Goal: Task Accomplishment & Management: Use online tool/utility

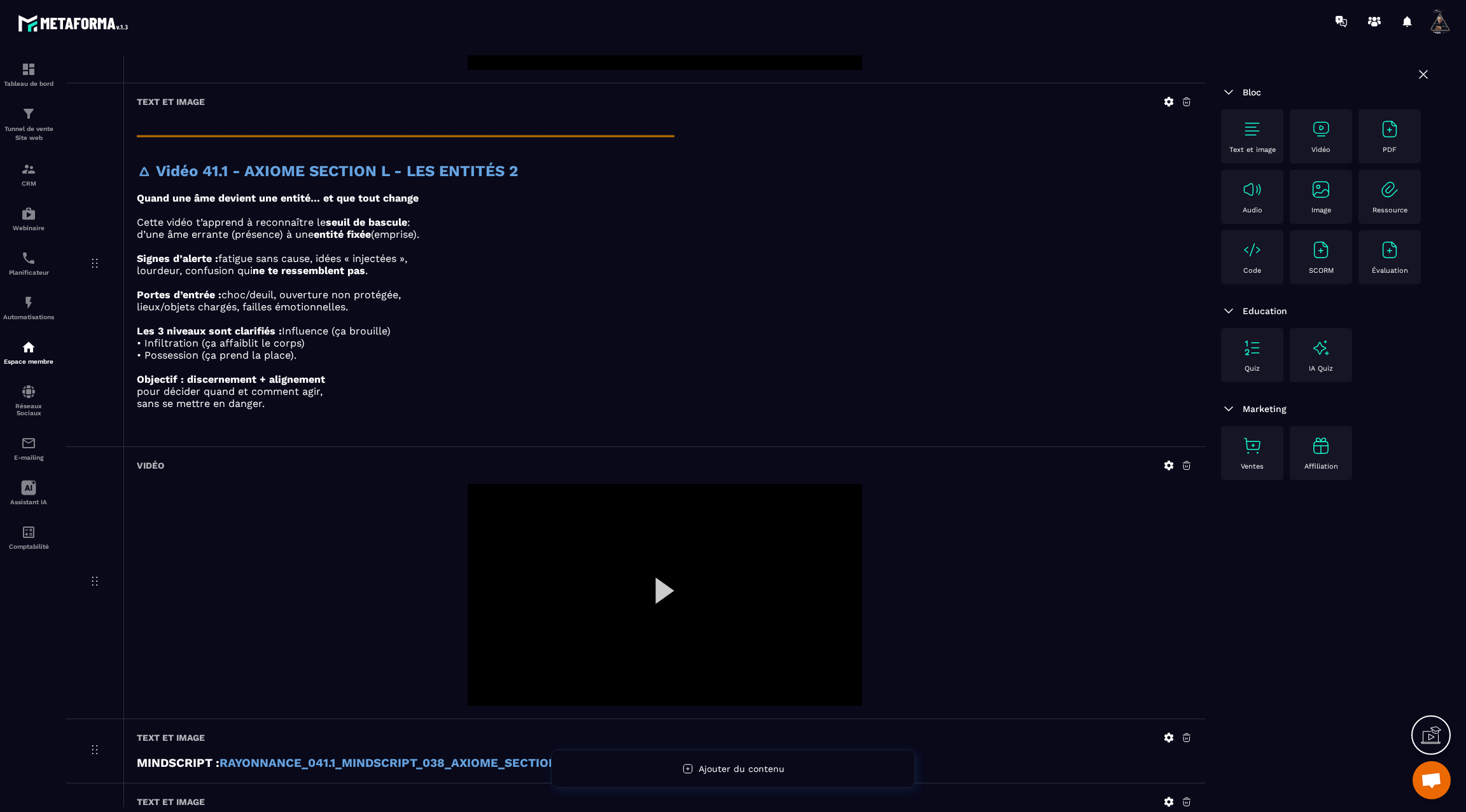
scroll to position [810, 0]
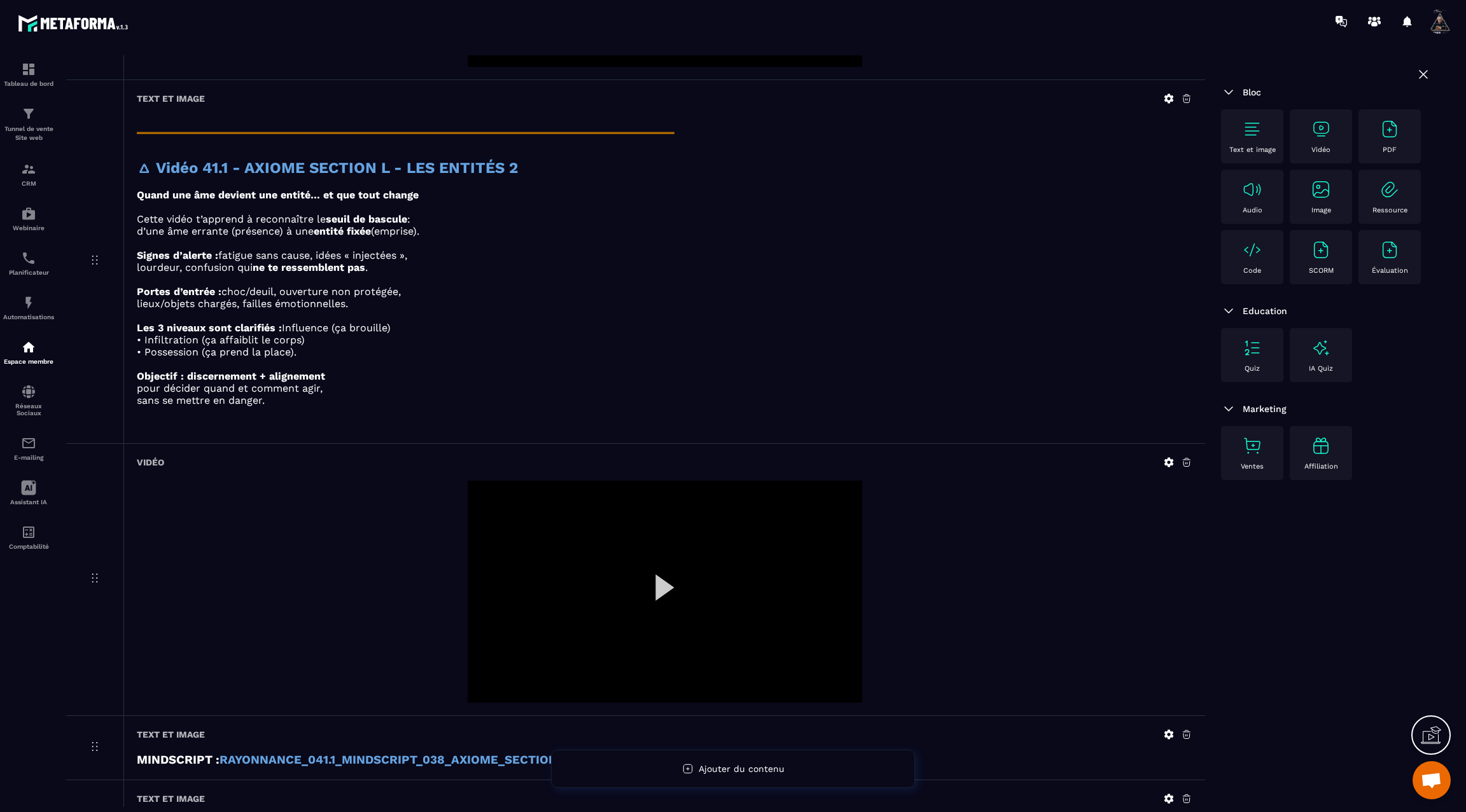
click at [663, 586] on div at bounding box center [665, 592] width 395 height 222
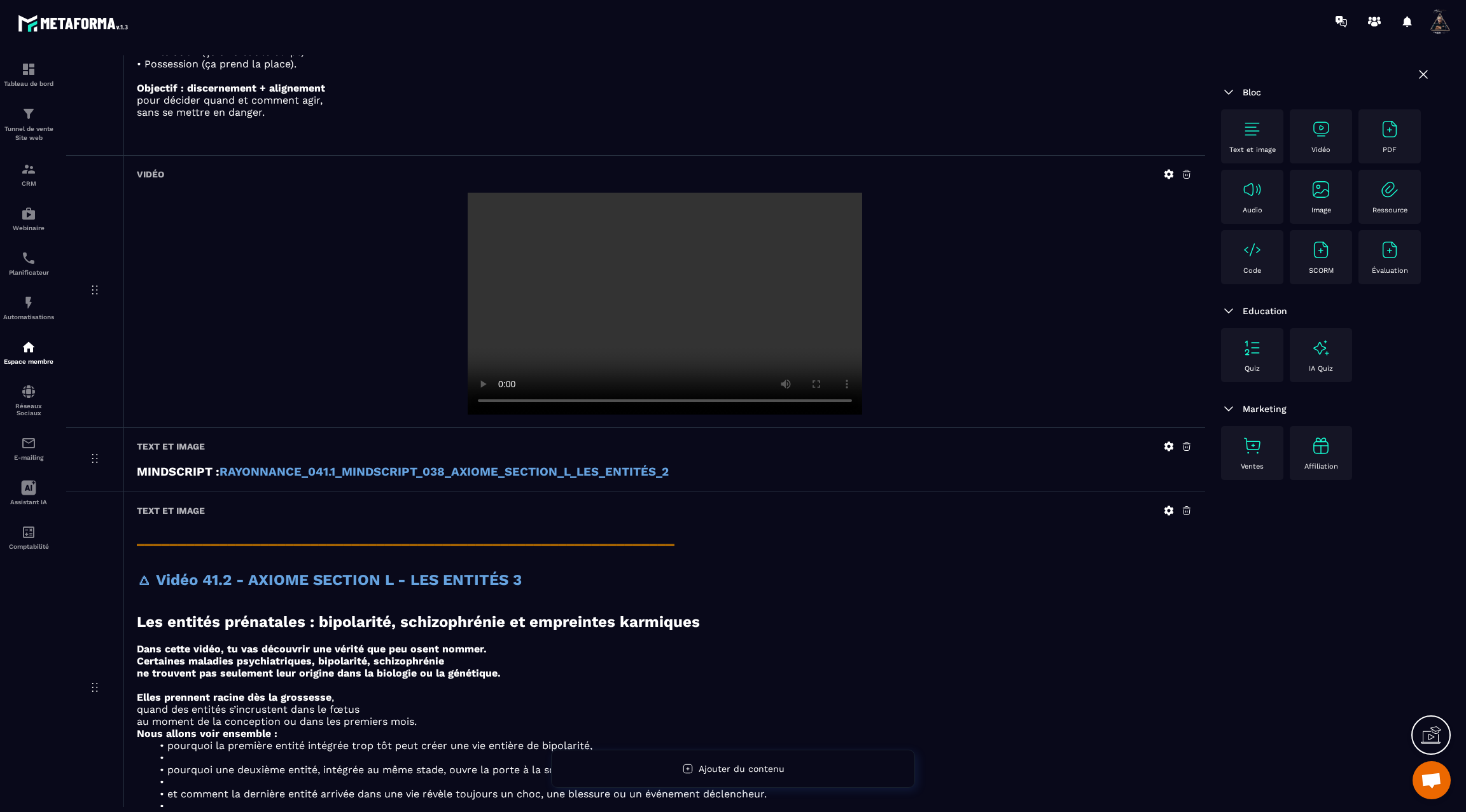
scroll to position [1088, 0]
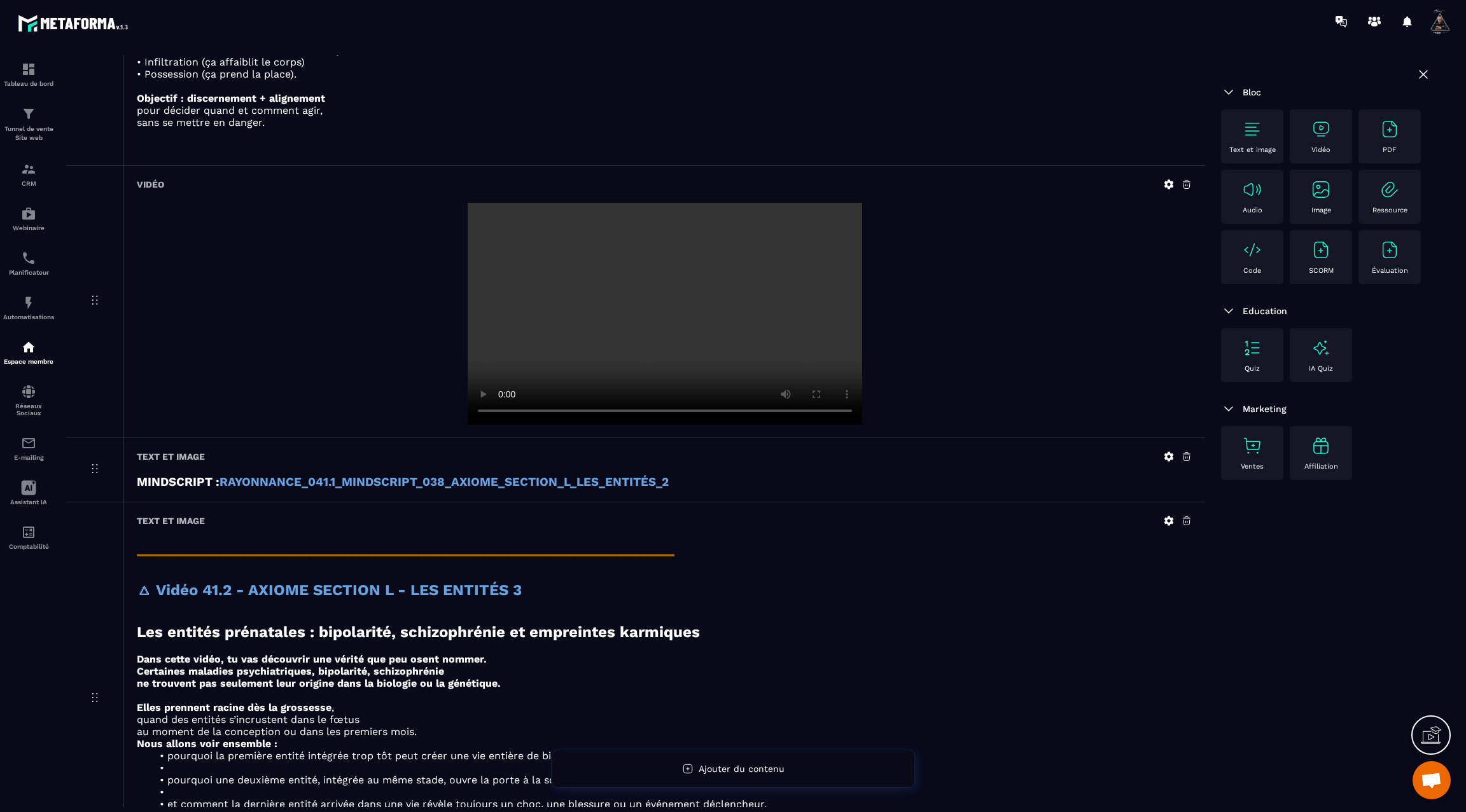
click at [1249, 124] on img at bounding box center [1252, 129] width 20 height 20
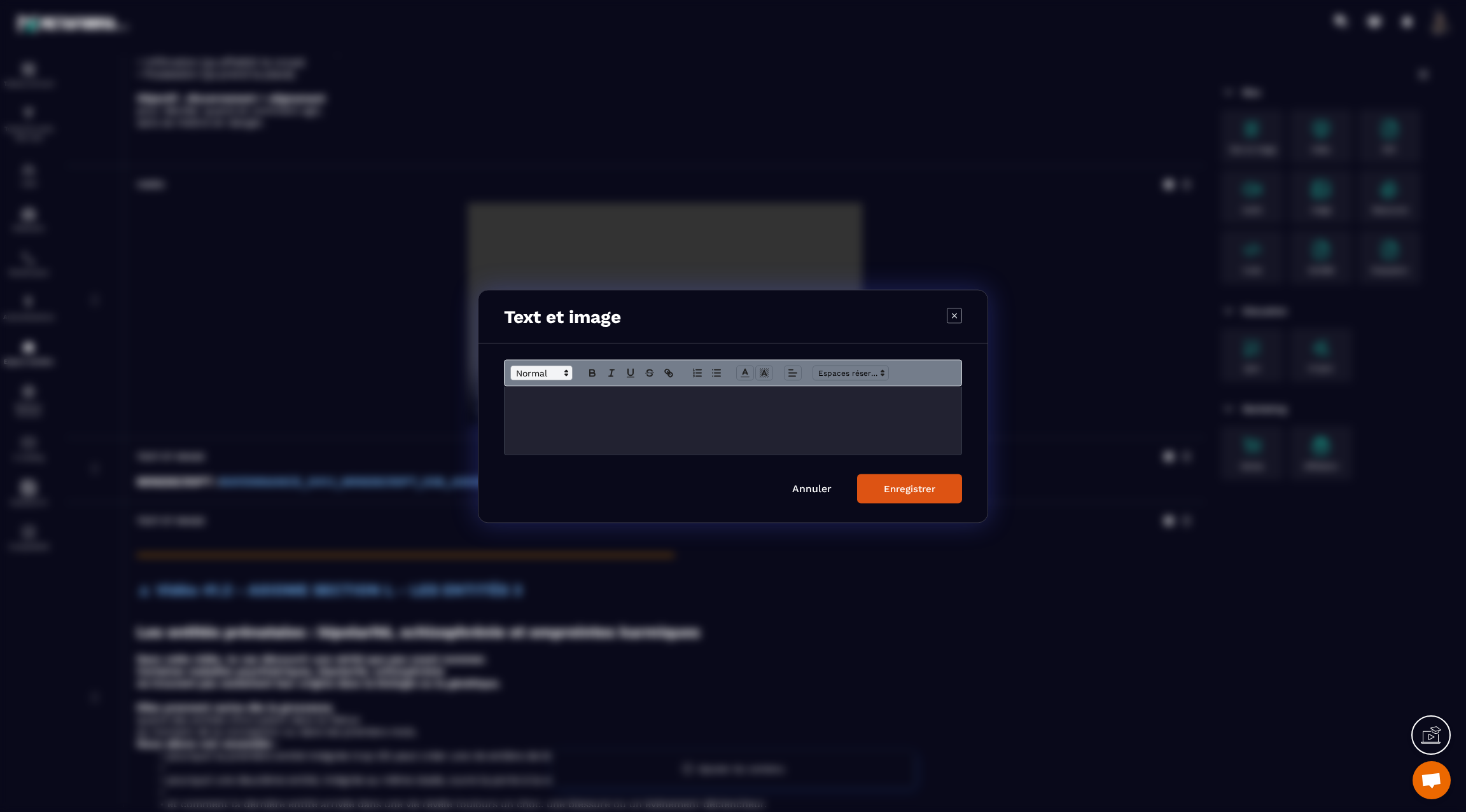
click at [529, 370] on span "Modal window" at bounding box center [541, 373] width 62 height 15
click at [539, 425] on span "Modal window" at bounding box center [557, 419] width 93 height 22
click at [544, 371] on span "Modal window" at bounding box center [541, 373] width 62 height 15
click at [546, 441] on span "Modal window" at bounding box center [557, 439] width 93 height 19
drag, startPoint x: 581, startPoint y: 403, endPoint x: 465, endPoint y: 400, distance: 116.0
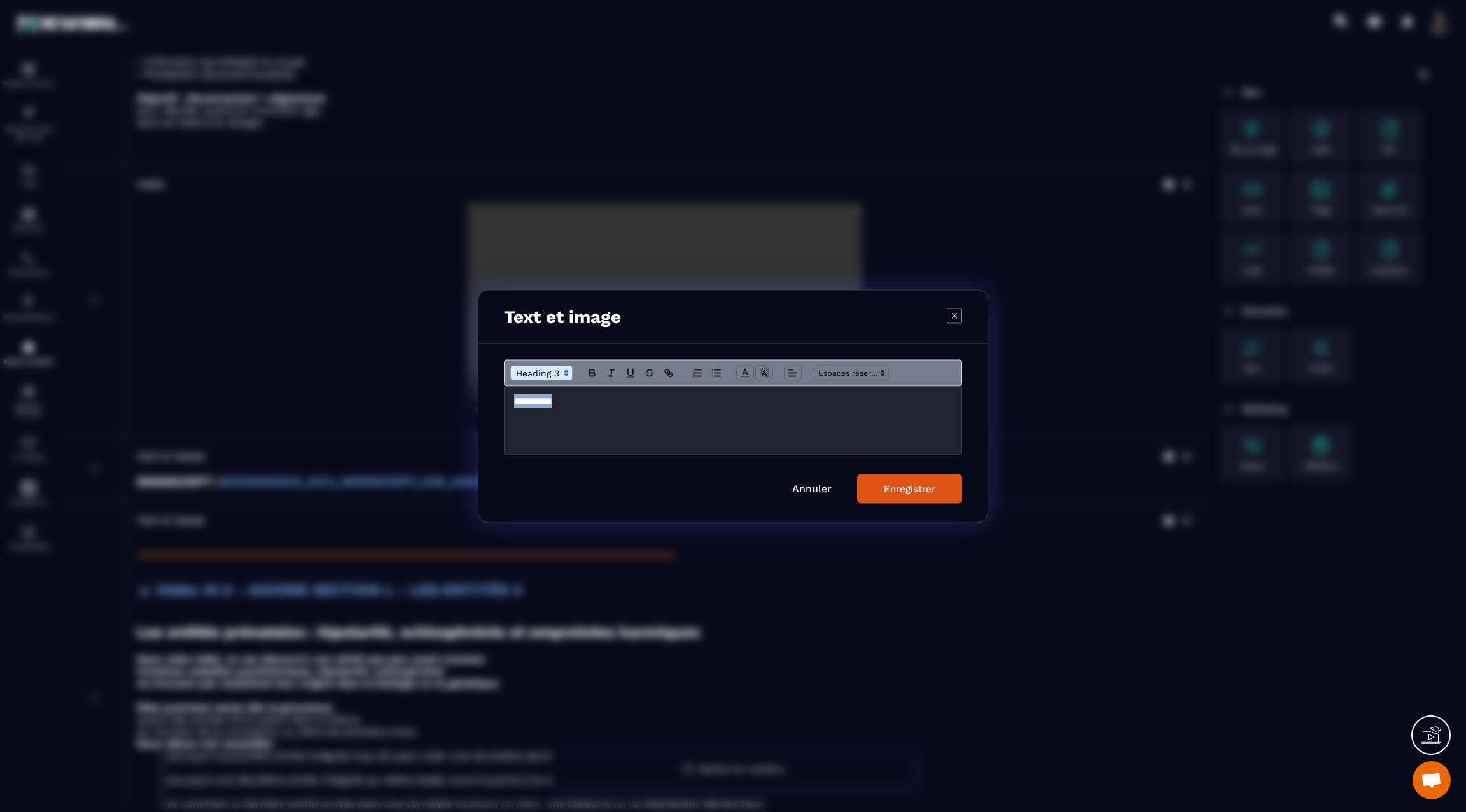
click at [465, 400] on section "Text et image ********* Annuler Enregistrer" at bounding box center [733, 406] width 1466 height 812
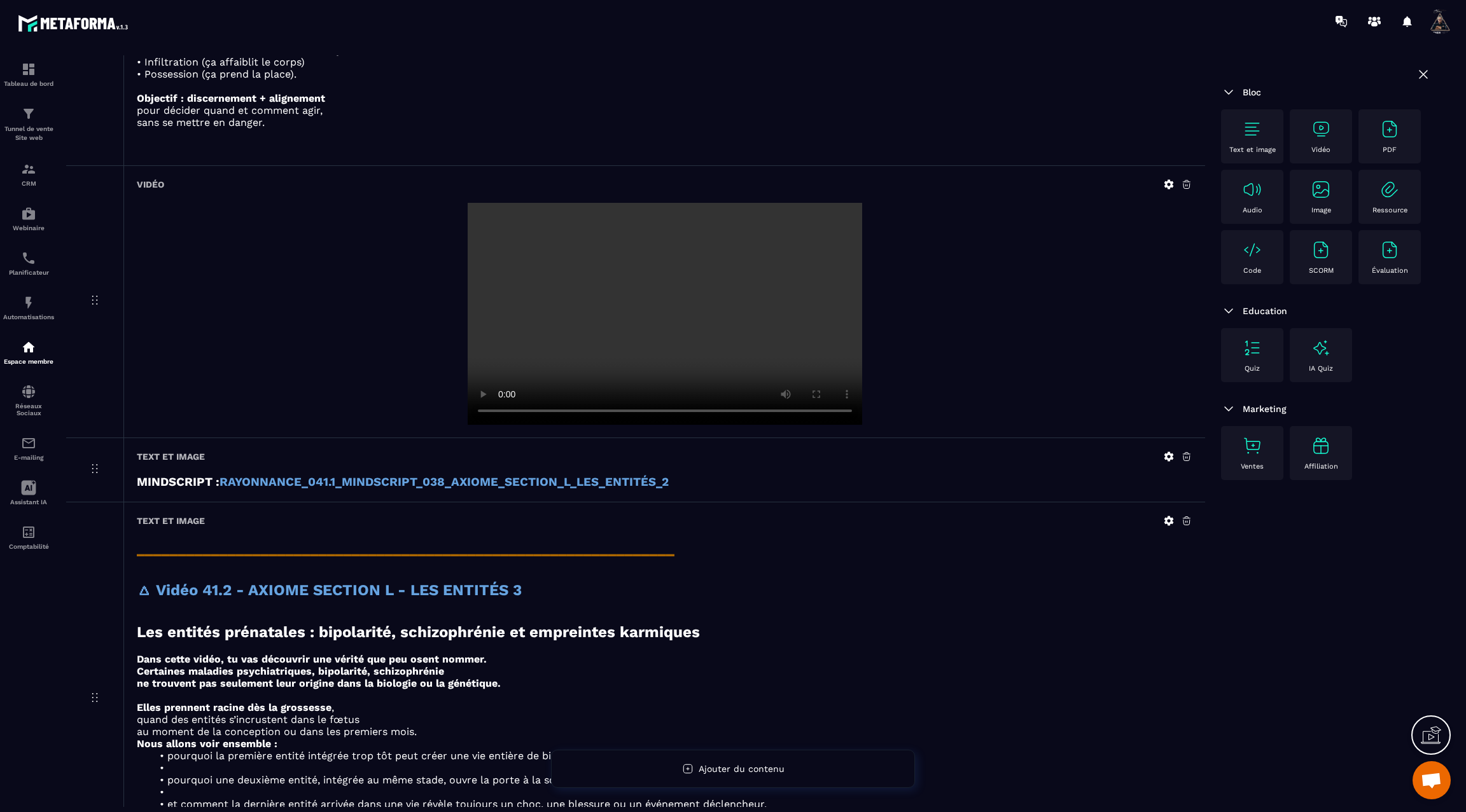
click at [1317, 134] on img at bounding box center [1321, 129] width 20 height 20
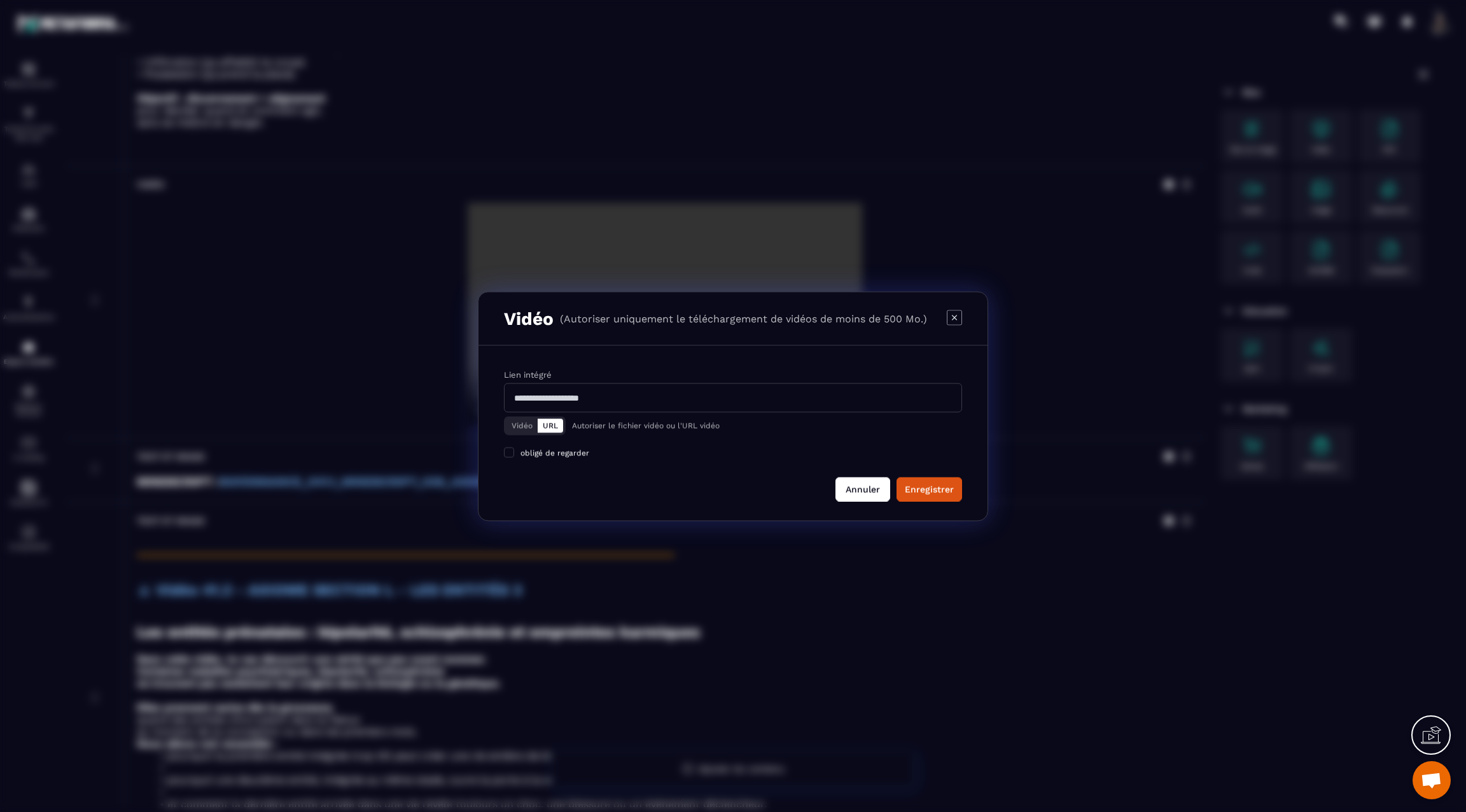
click at [861, 484] on button "Annuler" at bounding box center [863, 489] width 55 height 24
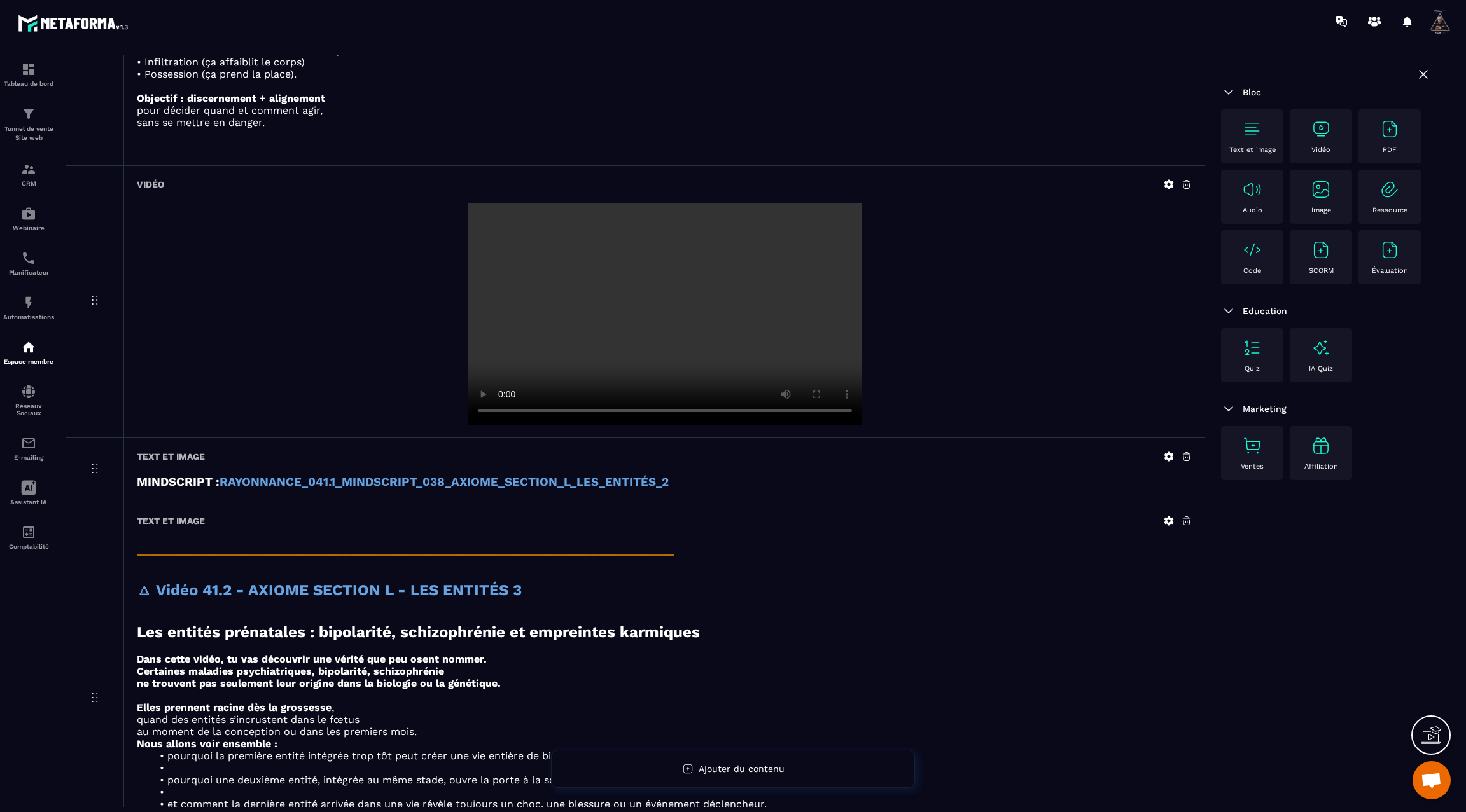
click at [1247, 132] on img at bounding box center [1252, 129] width 20 height 20
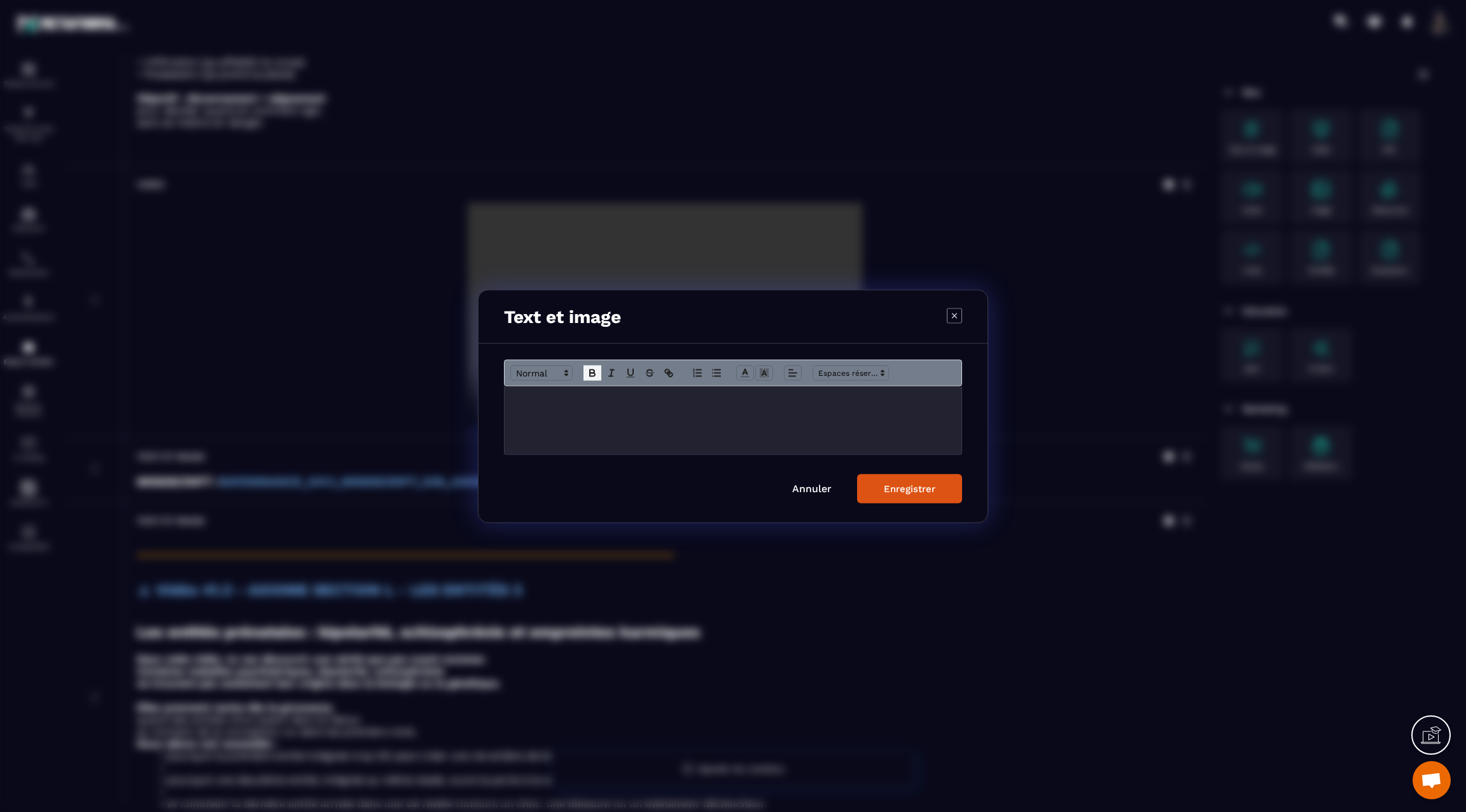
click at [591, 370] on icon "Modal window" at bounding box center [592, 371] width 5 height 3
click at [531, 373] on span "Modal window" at bounding box center [541, 373] width 62 height 15
click at [547, 435] on span "Modal window" at bounding box center [557, 439] width 93 height 19
click at [666, 395] on h3 "**********" at bounding box center [733, 401] width 438 height 14
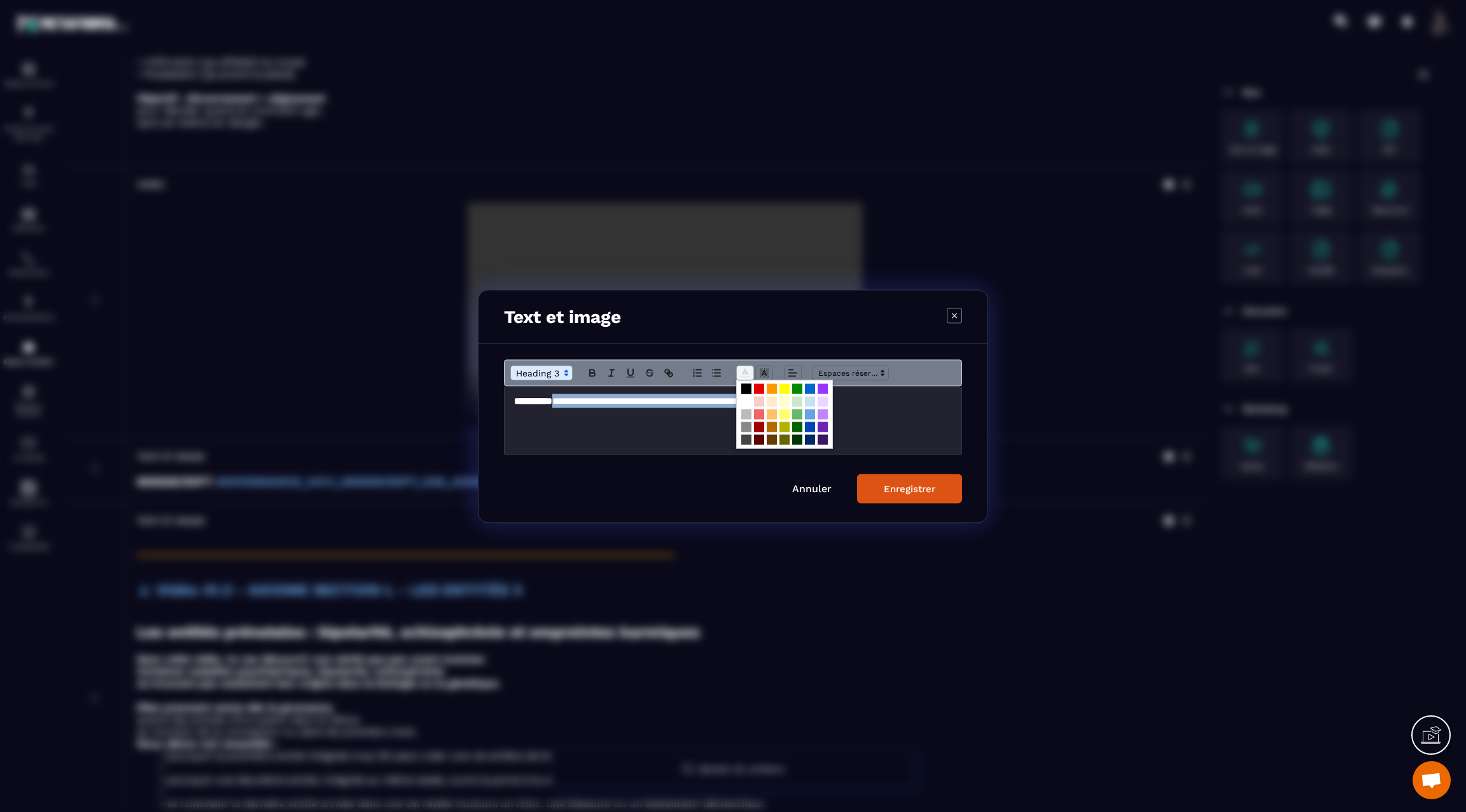
click at [746, 373] on line "Modal window" at bounding box center [745, 373] width 3 height 0
click at [810, 413] on span "Modal window" at bounding box center [810, 413] width 10 height 10
click at [591, 369] on icon "Modal window" at bounding box center [592, 373] width 11 height 11
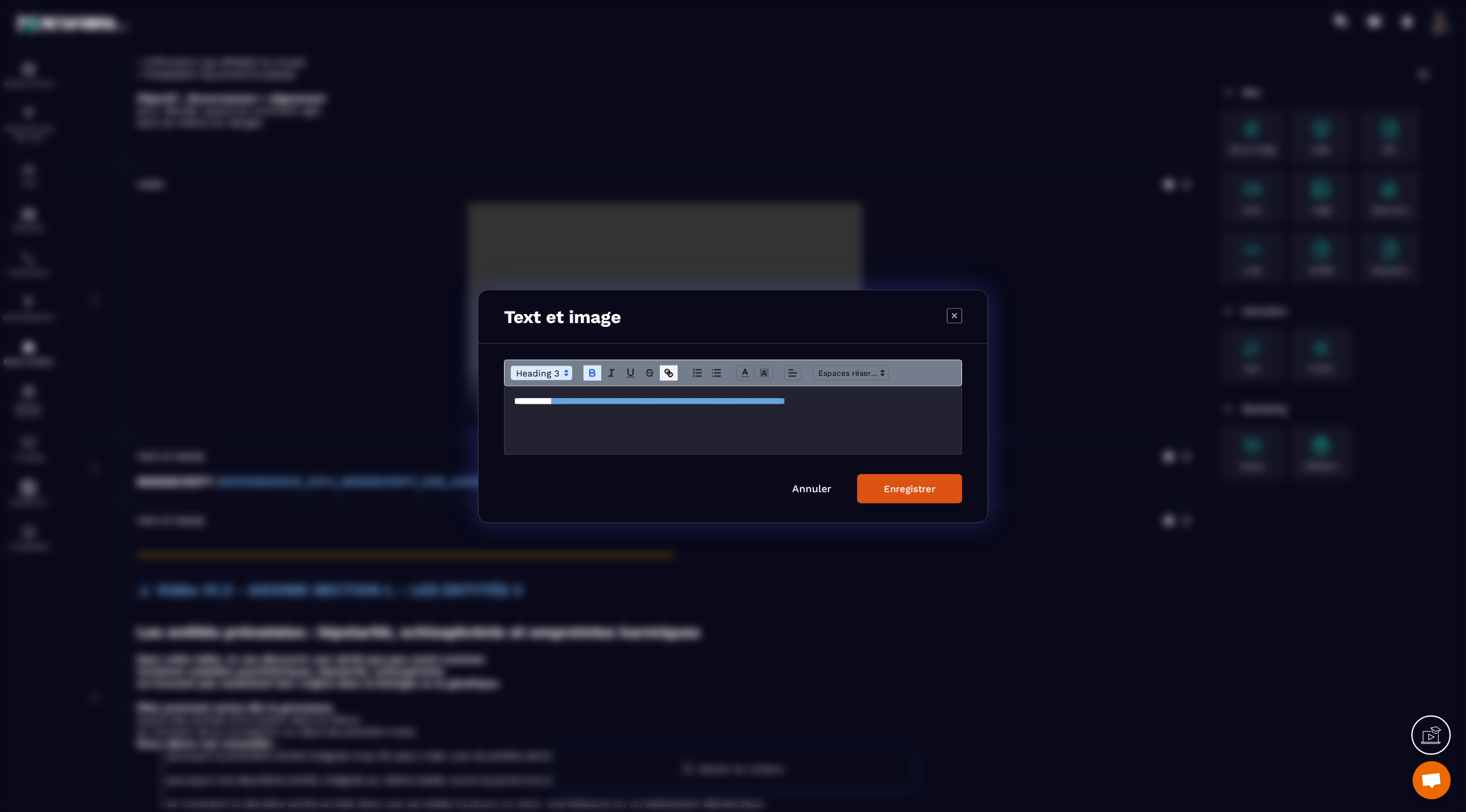
click at [668, 372] on line "Modal window" at bounding box center [669, 373] width 3 height 3
type input "**********"
paste input "**********"
type input "**********"
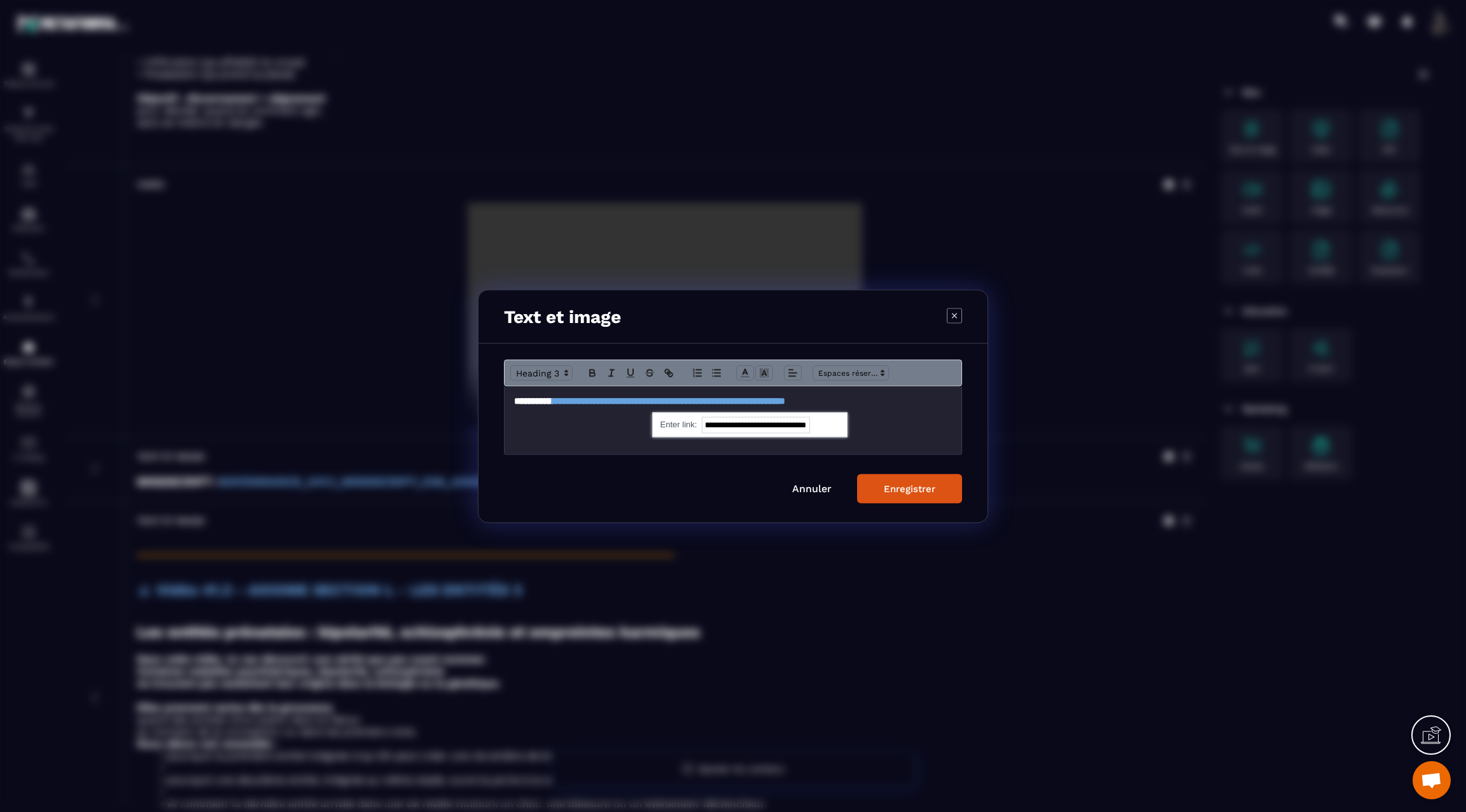
scroll to position [0, 0]
click at [828, 427] on link "Modal window" at bounding box center [825, 424] width 29 height 9
click at [890, 486] on div "Enregistrer" at bounding box center [909, 488] width 52 height 11
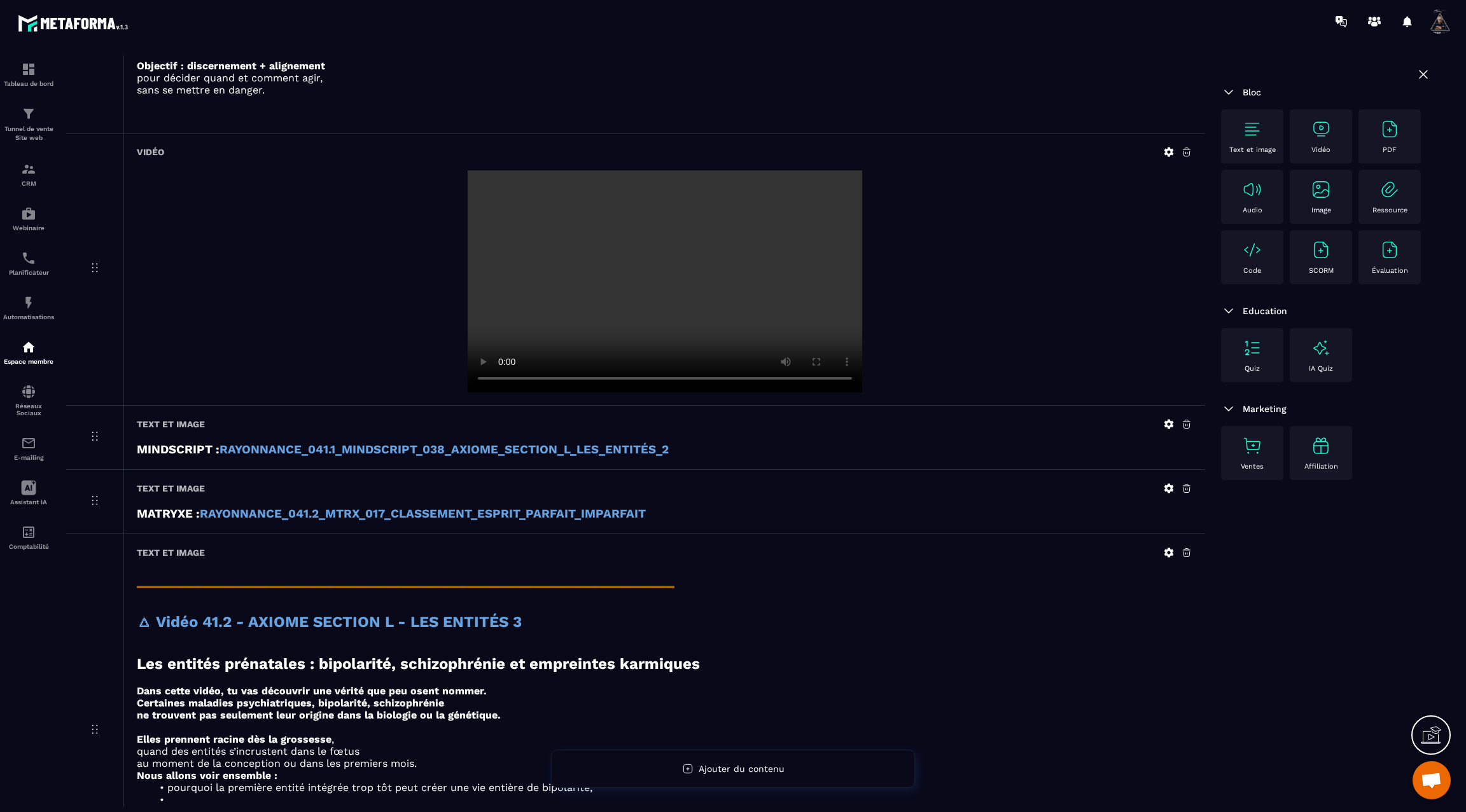
scroll to position [1112, 0]
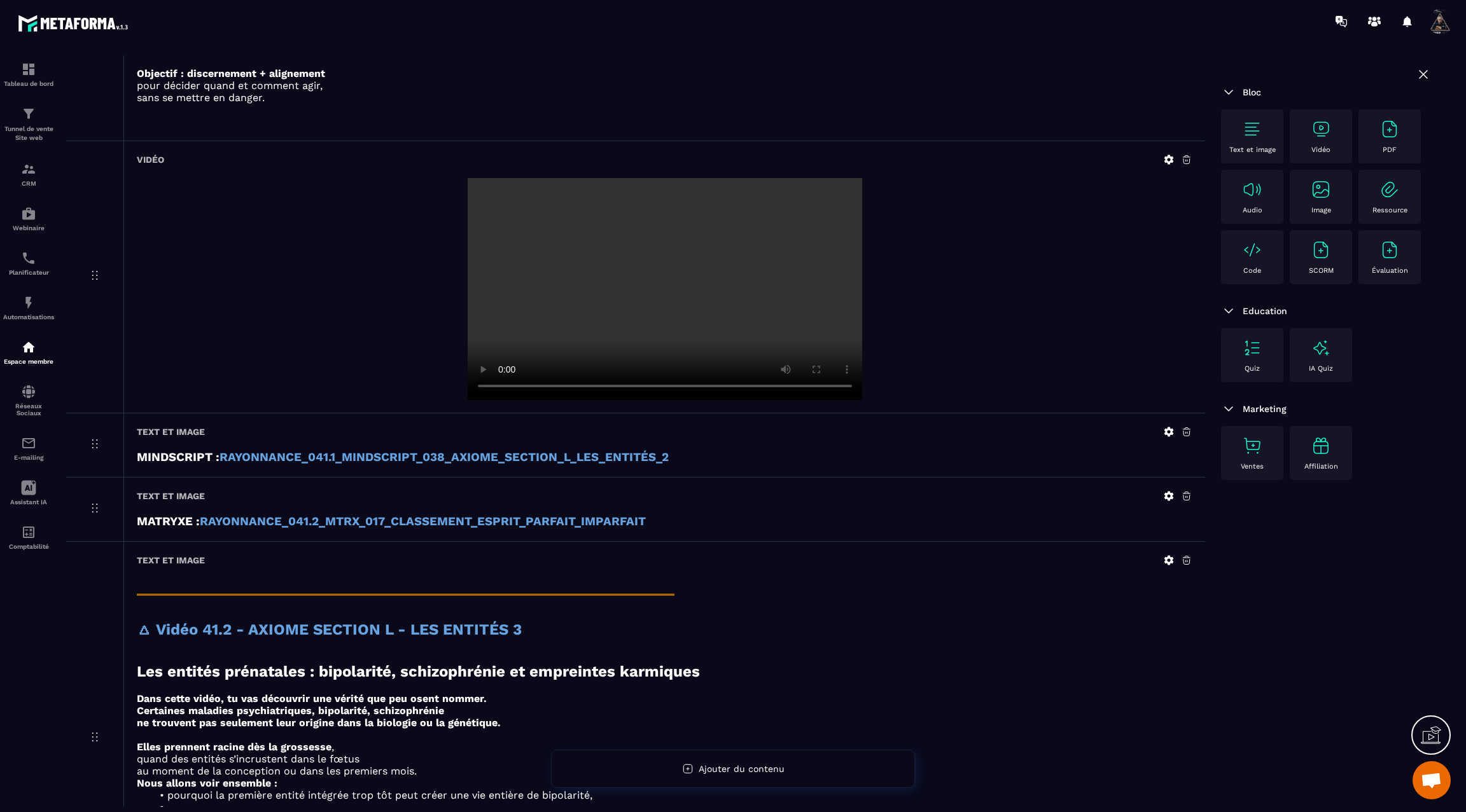
click at [1165, 491] on icon at bounding box center [1169, 496] width 9 height 9
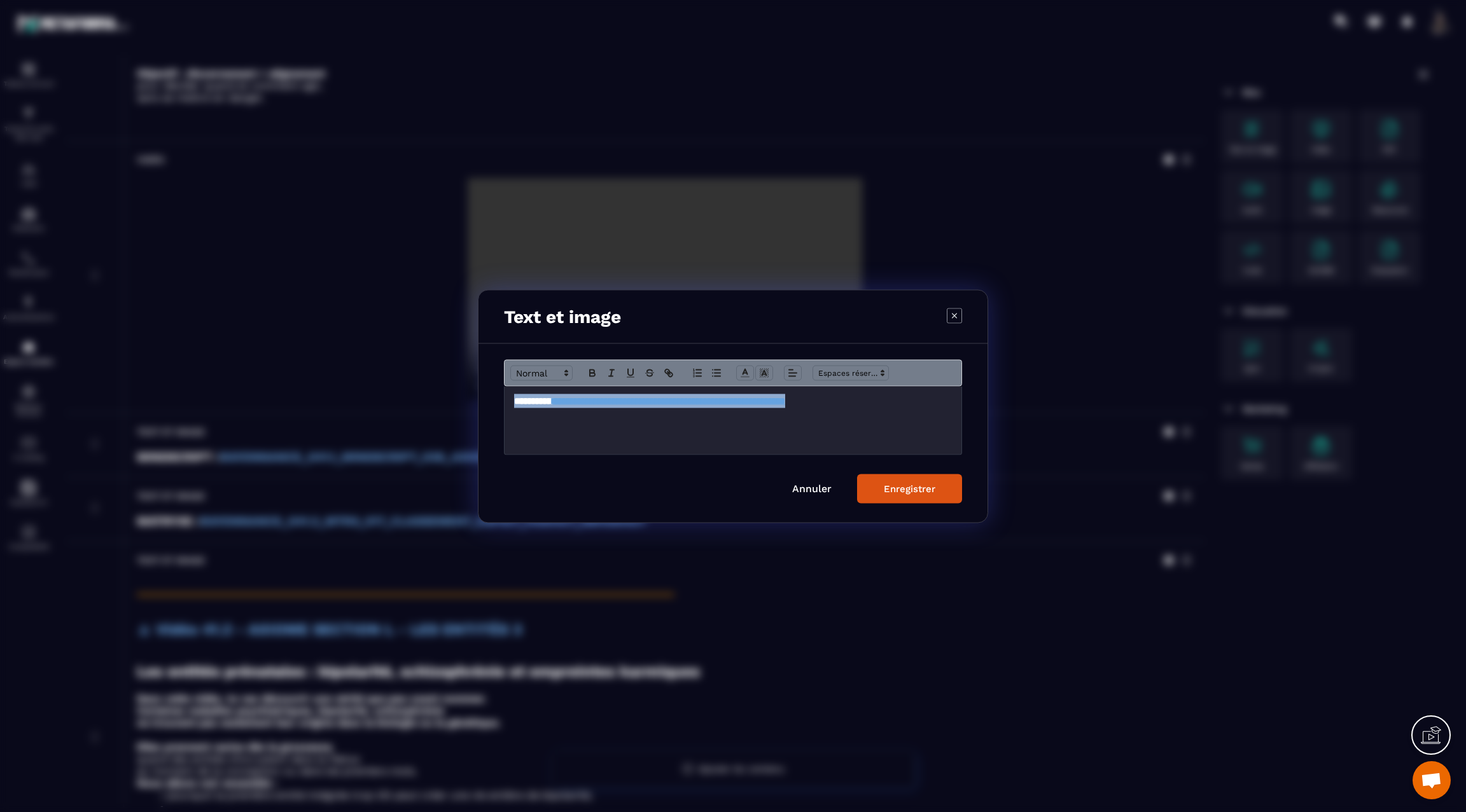
drag, startPoint x: 937, startPoint y: 403, endPoint x: 501, endPoint y: 401, distance: 436.0
click at [502, 401] on div "**********" at bounding box center [733, 433] width 509 height 179
copy h3 "**********"
click at [894, 492] on div "Enregistrer" at bounding box center [909, 488] width 52 height 11
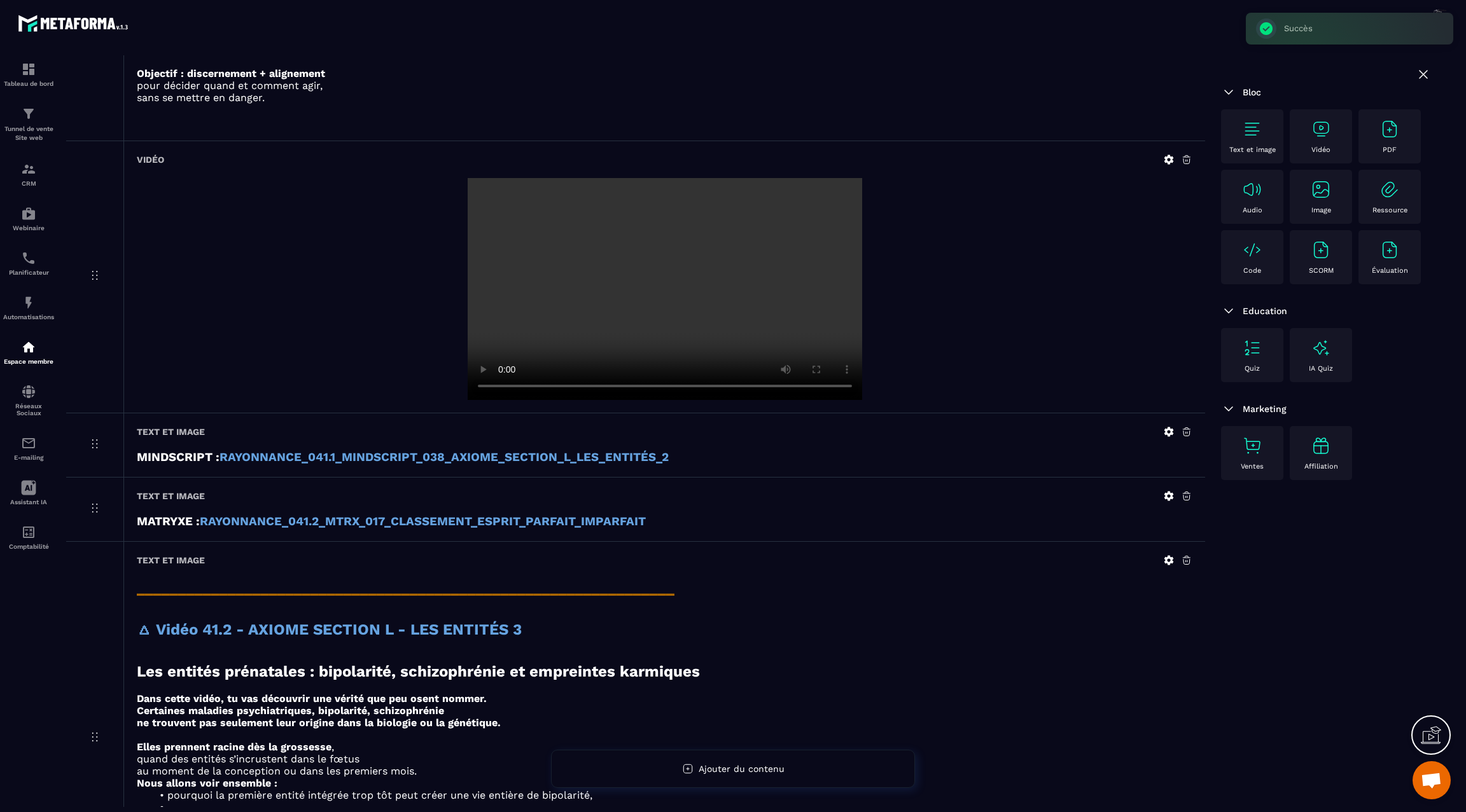
click at [591, 515] on strong "RAYONNANCE_041.2_MTRX_017_CLASSEMENT_ESPRIT_PARFAIT_IMPARFAIT" at bounding box center [423, 521] width 446 height 14
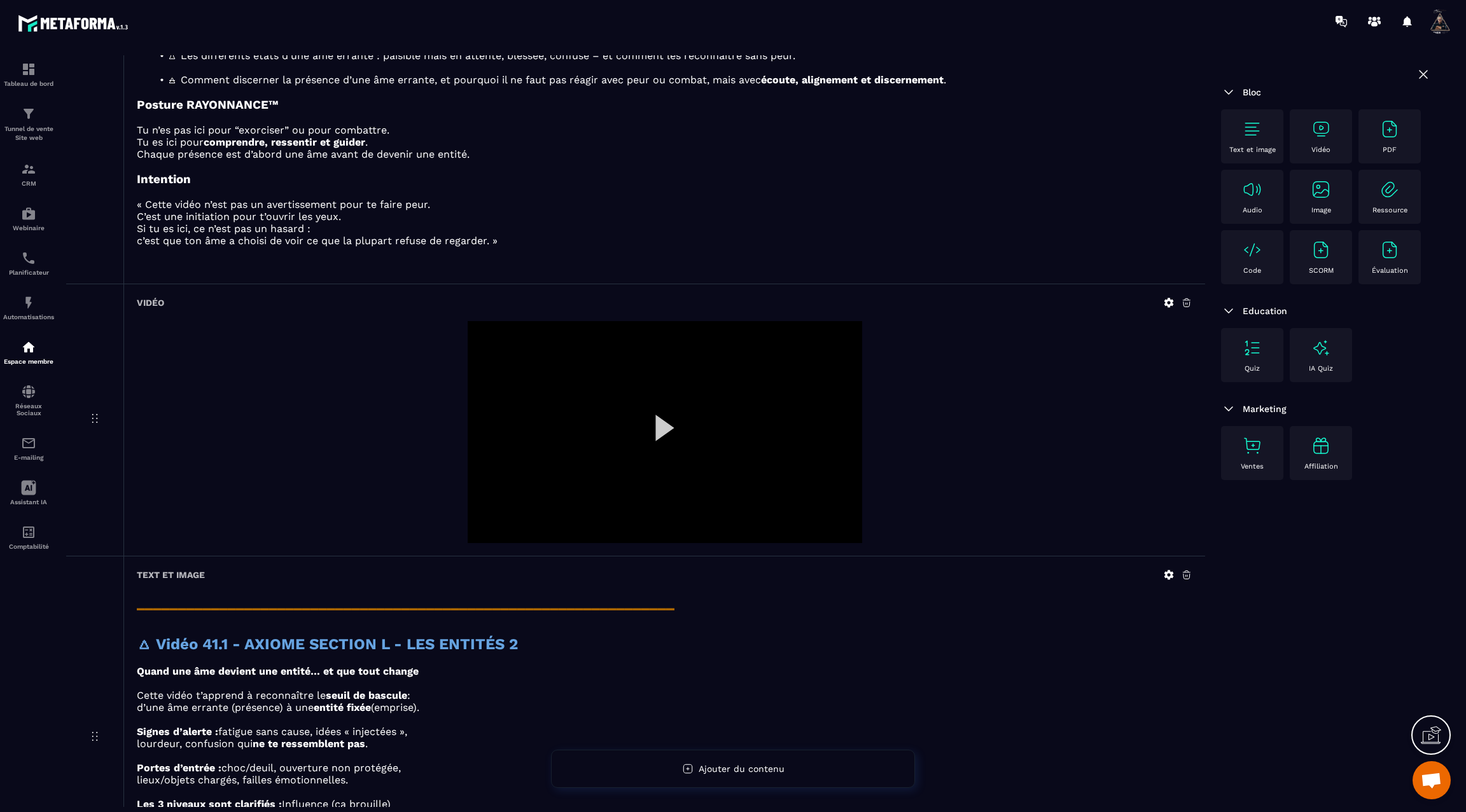
scroll to position [0, 0]
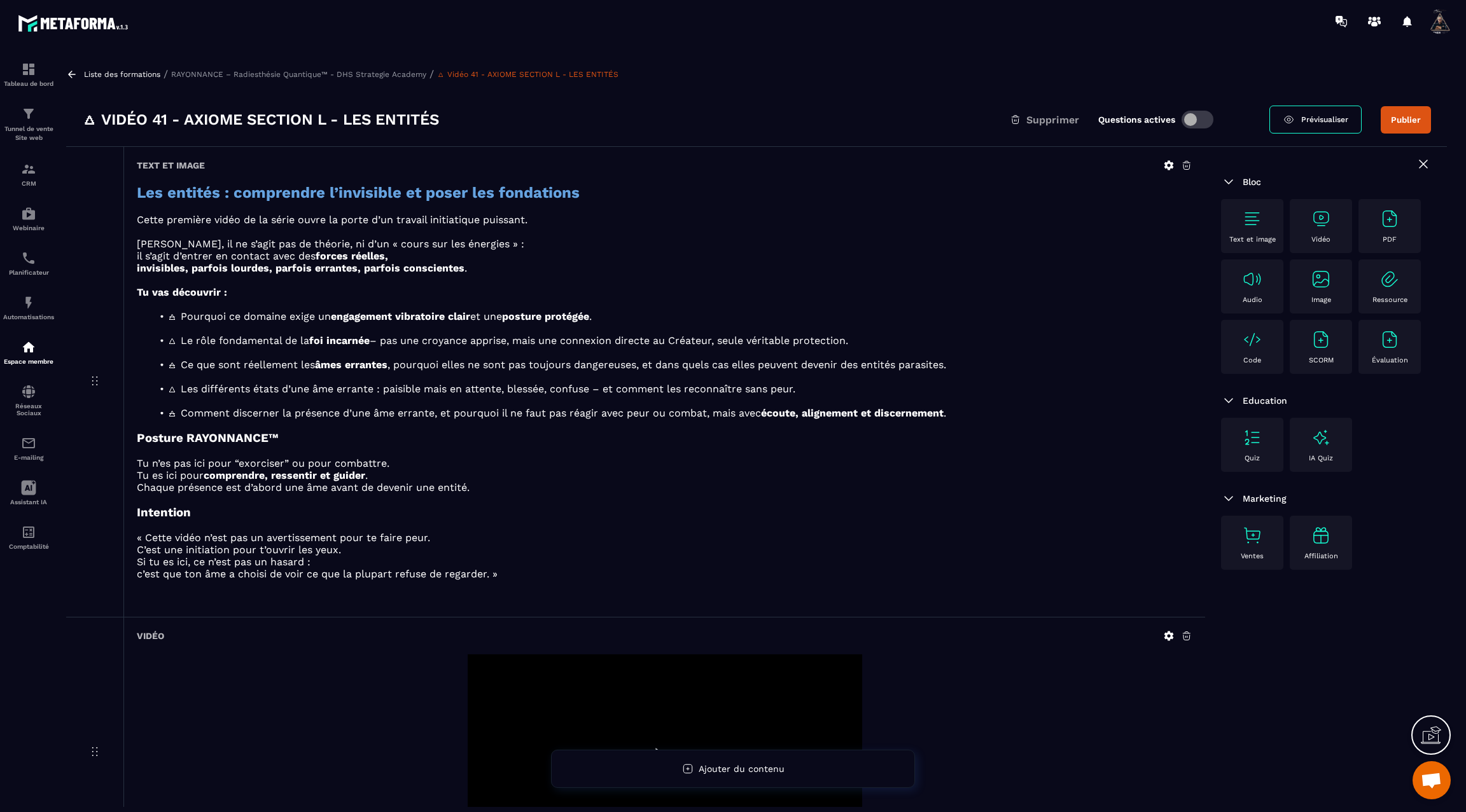
click at [70, 80] on div "Liste des formations / RAYONNANCE – Radiesthésie Quantique™ - DHS Strategie Aca…" at bounding box center [756, 431] width 1394 height 752
click at [70, 76] on icon at bounding box center [72, 74] width 7 height 7
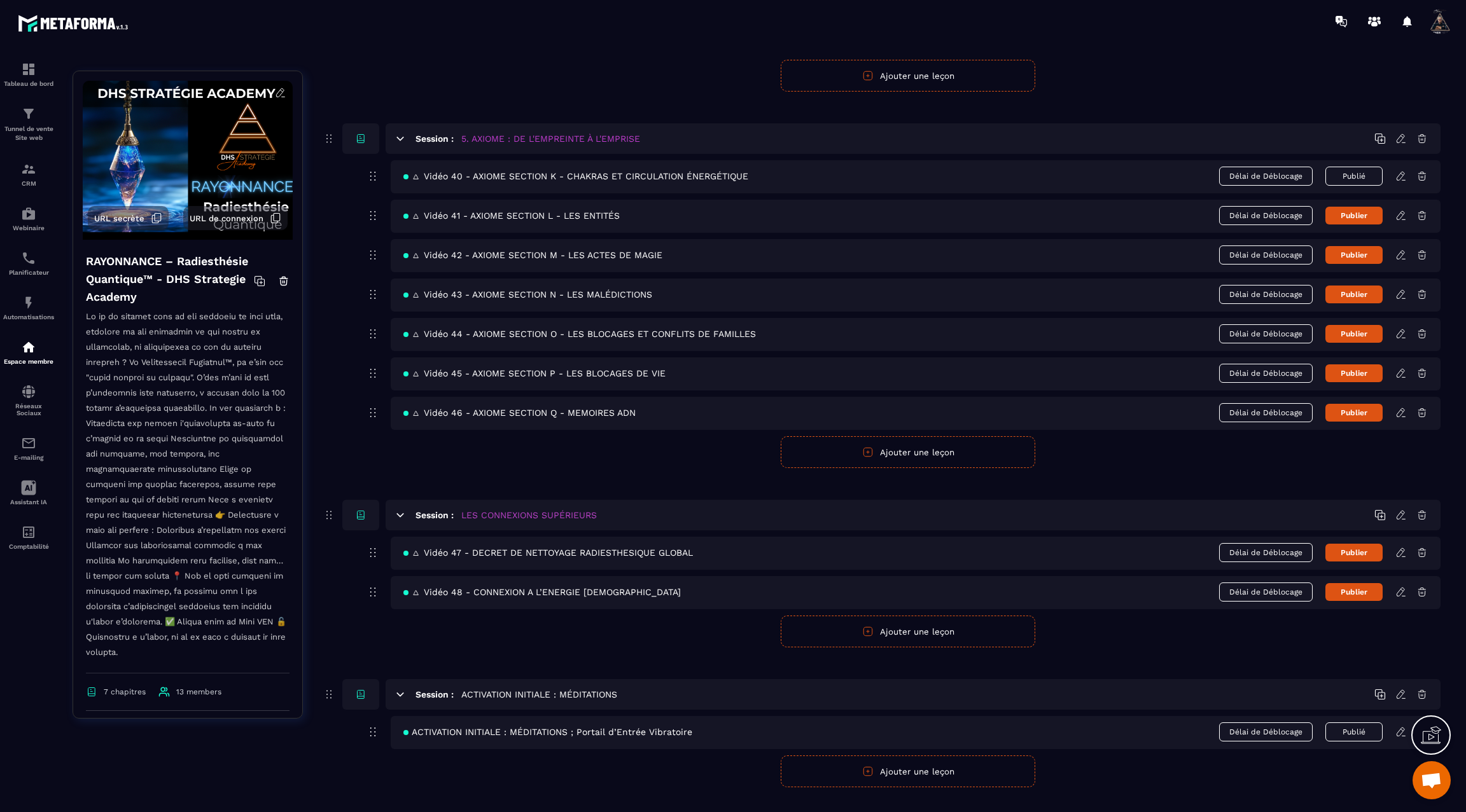
scroll to position [1972, 0]
